Goal: Task Accomplishment & Management: Complete application form

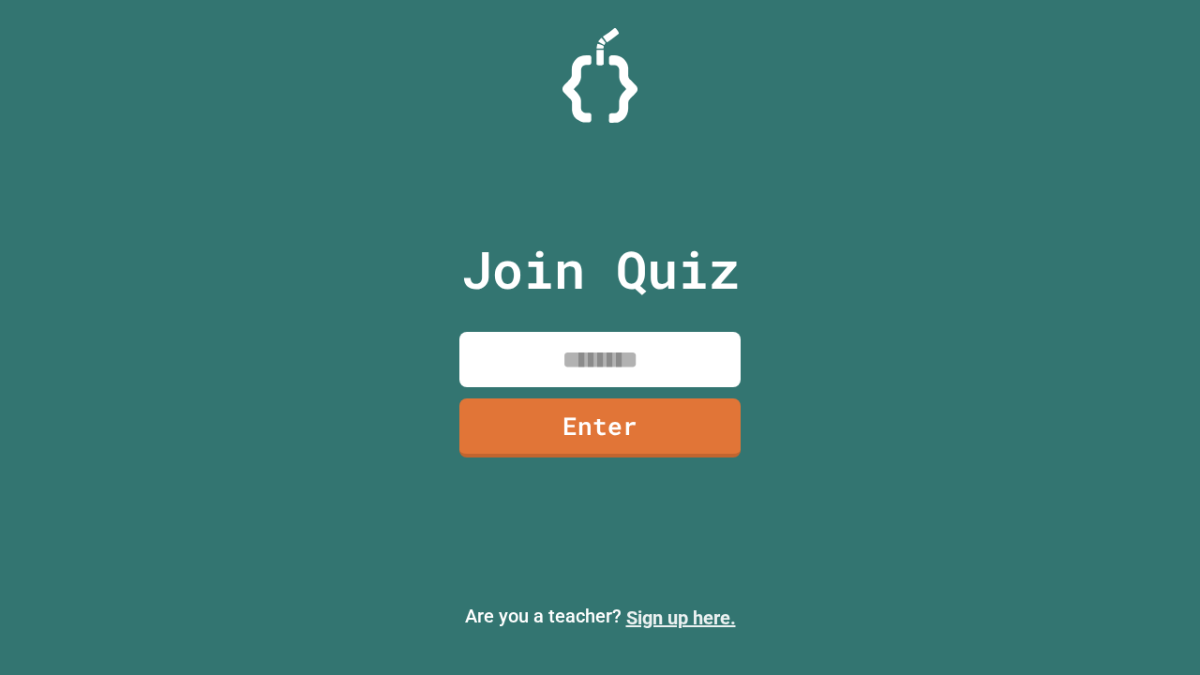
click at [680, 618] on link "Sign up here." at bounding box center [681, 617] width 110 height 22
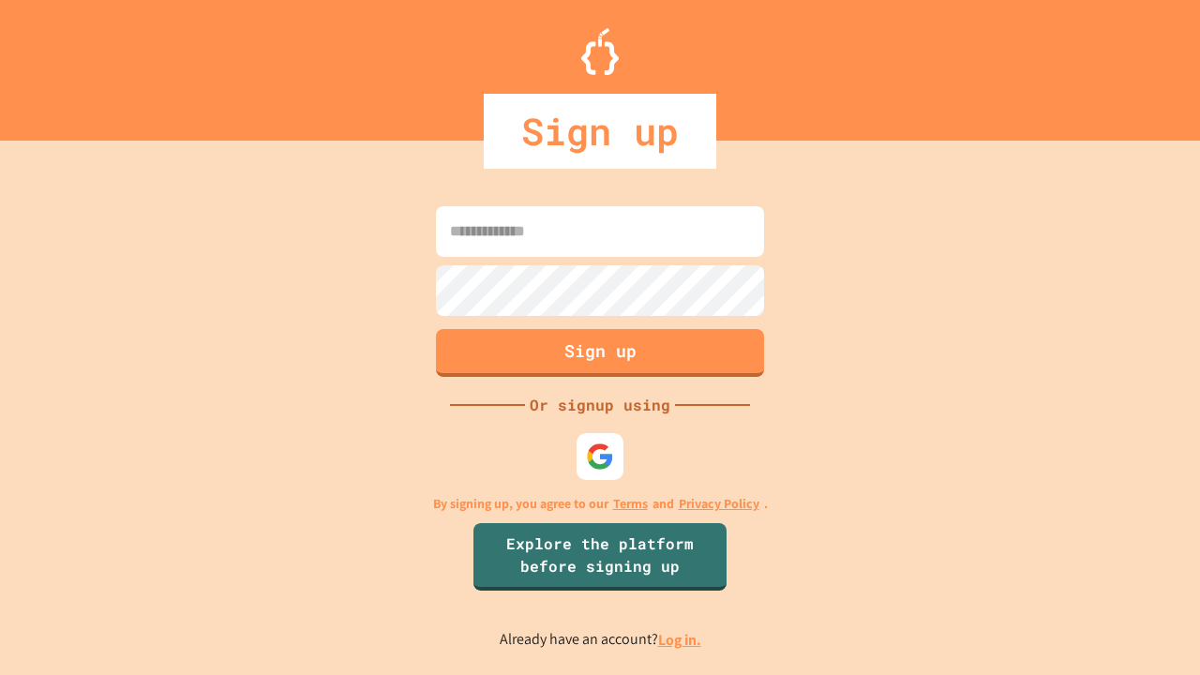
click at [680, 639] on link "Log in." at bounding box center [679, 640] width 43 height 20
